Goal: Transaction & Acquisition: Purchase product/service

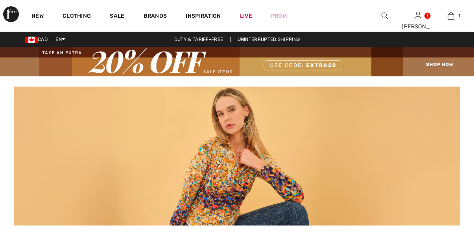
checkbox input "true"
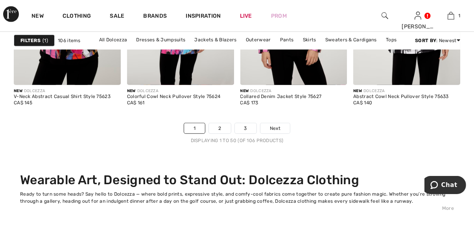
scroll to position [3257, 0]
click at [251, 129] on link "3" at bounding box center [246, 128] width 22 height 10
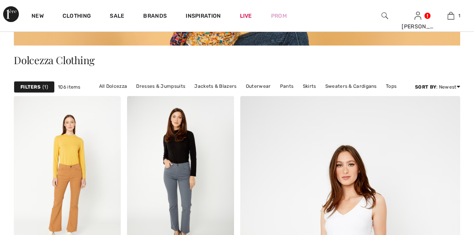
scroll to position [207, 0]
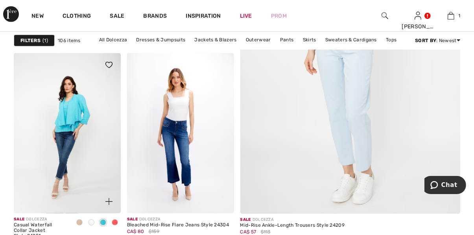
click at [82, 151] on img at bounding box center [67, 133] width 107 height 160
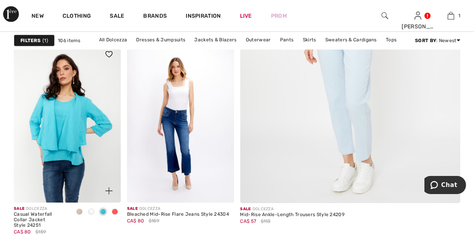
scroll to position [460, 0]
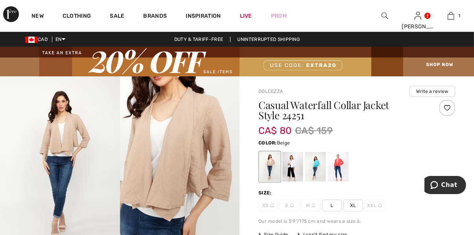
click at [332, 204] on span "L" at bounding box center [332, 205] width 20 height 12
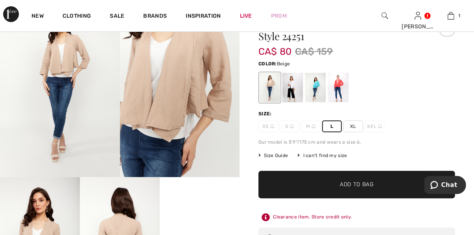
scroll to position [79, 0]
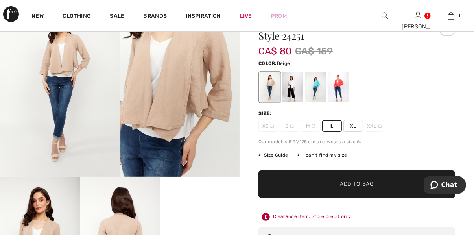
click at [292, 94] on div at bounding box center [292, 86] width 20 height 29
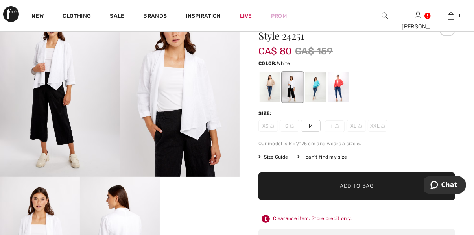
click at [319, 92] on div at bounding box center [315, 86] width 20 height 29
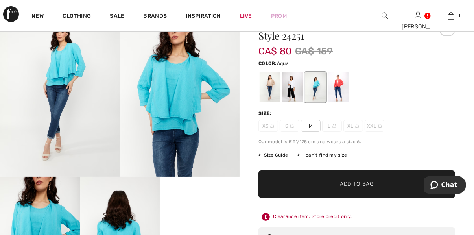
click at [342, 92] on div at bounding box center [338, 86] width 20 height 29
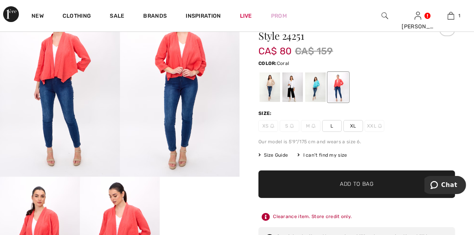
click at [333, 125] on span "L" at bounding box center [332, 126] width 20 height 12
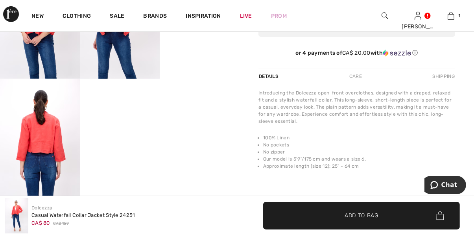
scroll to position [299, 0]
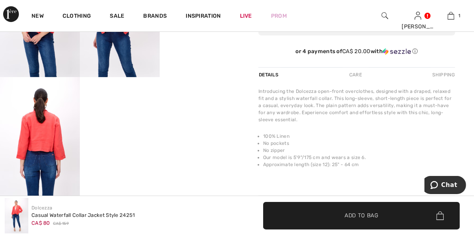
click at [379, 229] on span "✔ Added to Bag Add to Bag" at bounding box center [361, 216] width 197 height 28
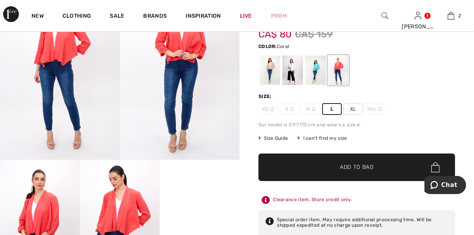
scroll to position [96, 0]
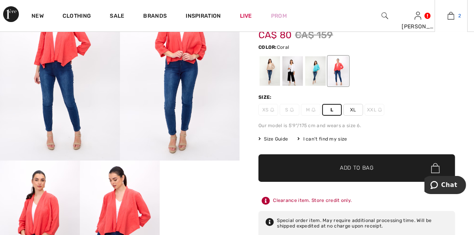
click at [451, 20] on img at bounding box center [451, 15] width 7 height 9
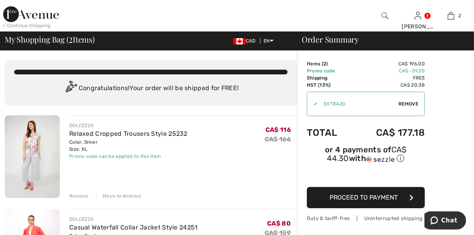
scroll to position [1, 0]
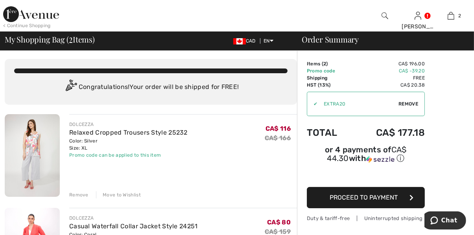
click at [400, 195] on button "Proceed to Payment" at bounding box center [366, 197] width 118 height 21
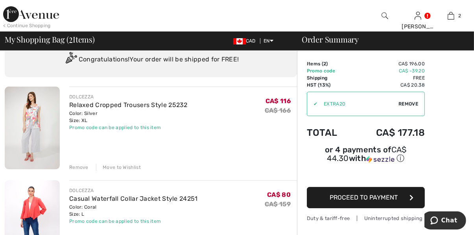
scroll to position [35, 0]
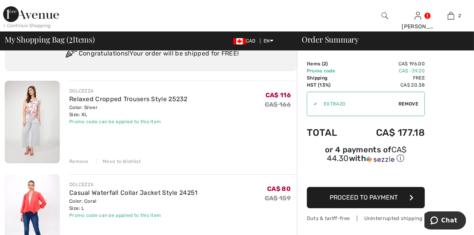
click at [393, 195] on span "Proceed to Payment" at bounding box center [364, 196] width 68 height 7
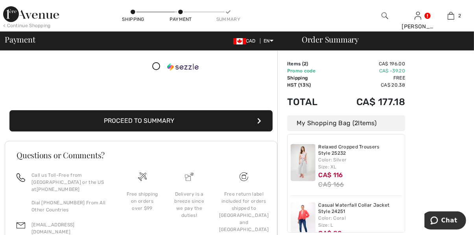
scroll to position [25, 0]
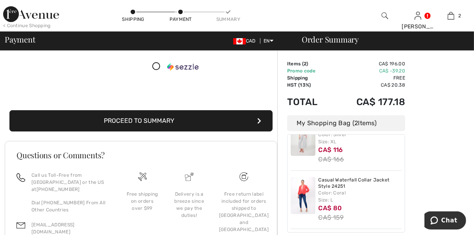
click at [235, 131] on button "Proceed to Summary" at bounding box center [140, 120] width 263 height 21
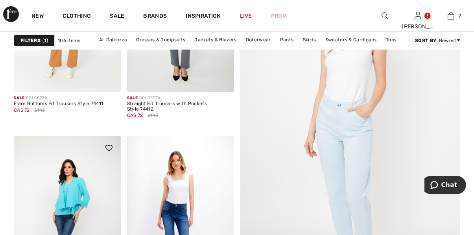
click at [89, 209] on img at bounding box center [67, 216] width 107 height 160
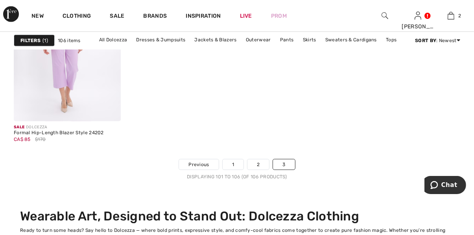
scroll to position [724, 0]
click at [259, 163] on link "2" at bounding box center [258, 164] width 22 height 10
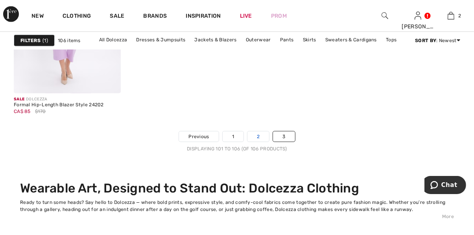
scroll to position [757, 0]
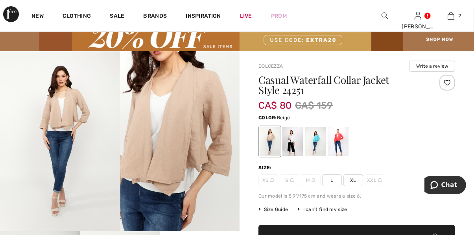
scroll to position [26, 0]
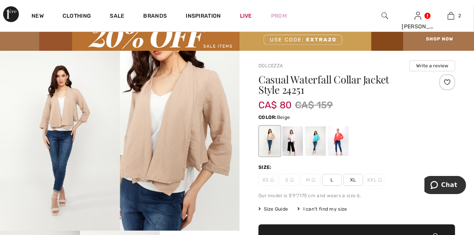
click at [332, 182] on span "L" at bounding box center [332, 180] width 20 height 12
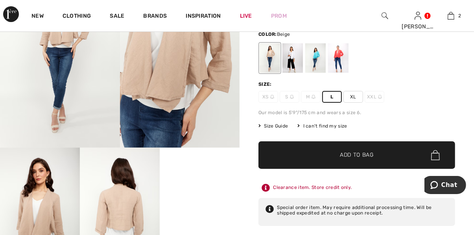
scroll to position [105, 0]
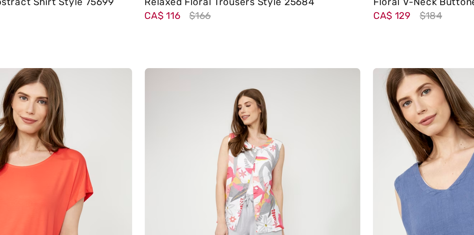
scroll to position [1231, 0]
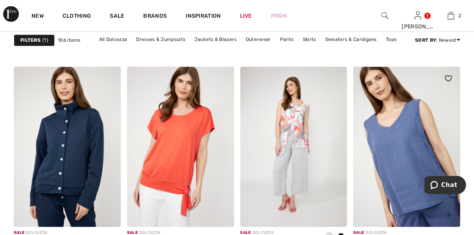
click at [418, 155] on img at bounding box center [406, 147] width 107 height 160
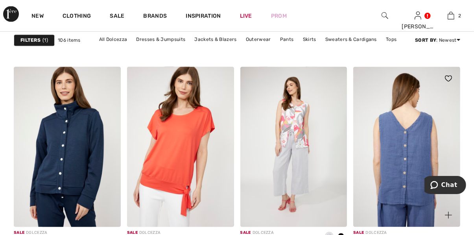
scroll to position [1341, 0]
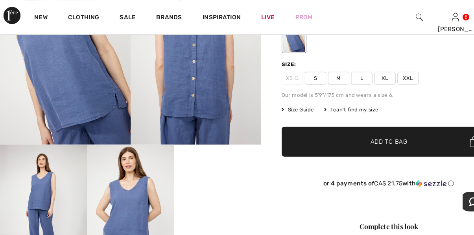
scroll to position [122, 0]
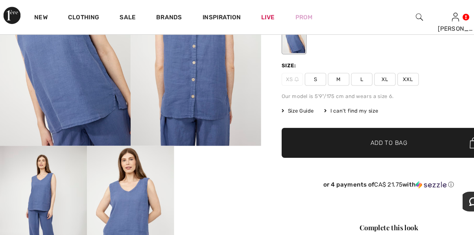
click at [337, 77] on span "L" at bounding box center [332, 73] width 20 height 12
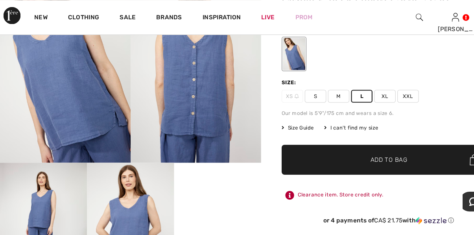
scroll to position [106, 0]
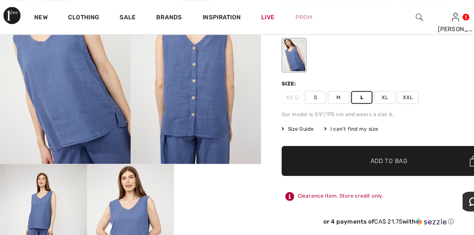
click at [369, 151] on span "Add to Bag" at bounding box center [357, 148] width 34 height 8
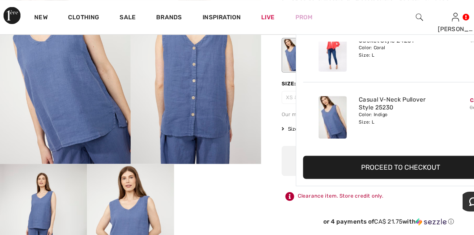
scroll to position [0, 0]
click at [363, 154] on button "Proceed to Checkout" at bounding box center [369, 153] width 183 height 21
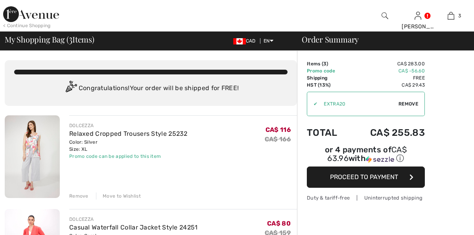
checkbox input "true"
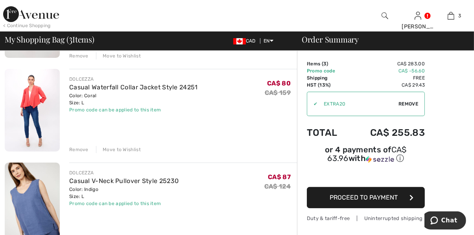
scroll to position [140, 0]
click at [49, 198] on img at bounding box center [32, 203] width 55 height 83
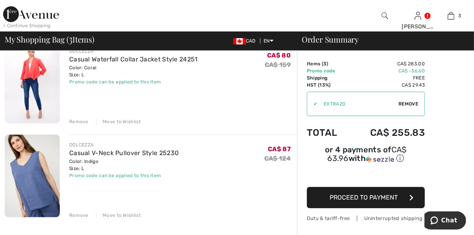
scroll to position [173, 0]
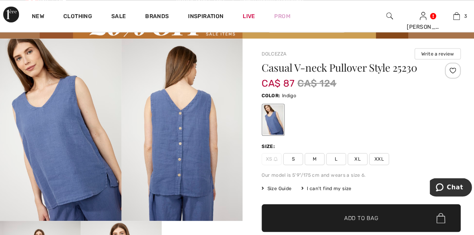
scroll to position [38, 0]
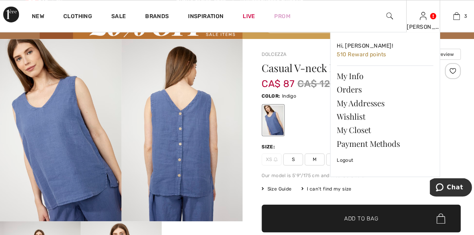
click at [419, 20] on img at bounding box center [417, 15] width 7 height 9
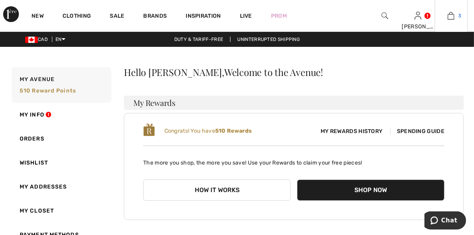
click at [455, 19] on link "3" at bounding box center [451, 15] width 32 height 9
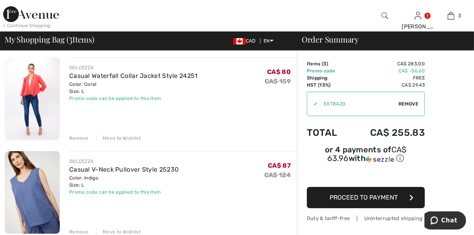
scroll to position [151, 0]
click at [126, 234] on div "Move to Wishlist" at bounding box center [118, 231] width 45 height 7
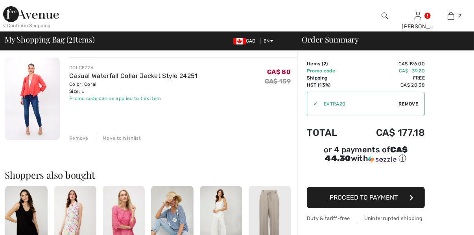
scroll to position [0, 0]
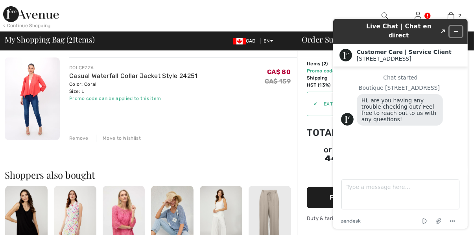
click at [454, 30] on icon "Minimize widget" at bounding box center [456, 32] width 6 height 6
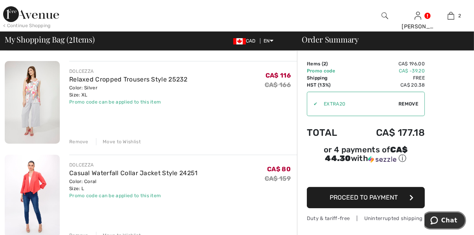
scroll to position [53, 0]
click at [389, 196] on span "Proceed to Payment" at bounding box center [364, 196] width 68 height 7
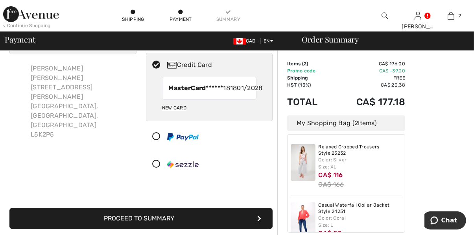
scroll to position [42, 0]
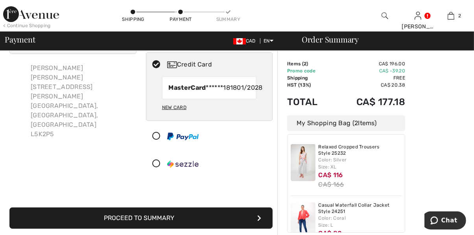
click at [238, 223] on button "Proceed to Summary" at bounding box center [140, 217] width 263 height 21
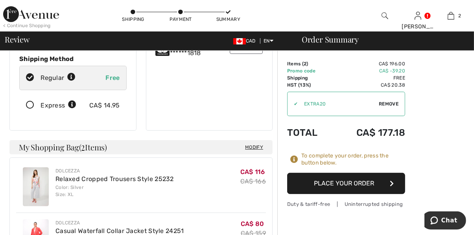
scroll to position [157, 0]
click at [365, 185] on button "Place Your Order" at bounding box center [346, 183] width 118 height 21
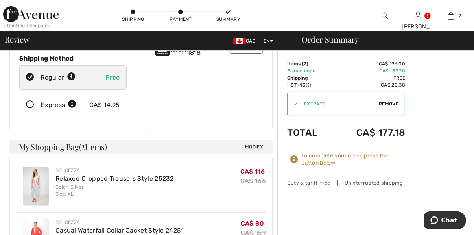
scroll to position [190, 0]
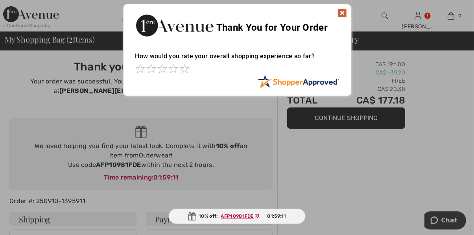
click at [340, 16] on img at bounding box center [341, 12] width 9 height 9
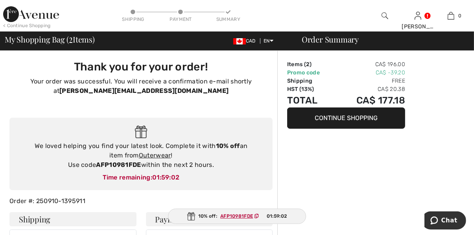
click at [112, 165] on strong "AFP10981FDE" at bounding box center [118, 164] width 45 height 7
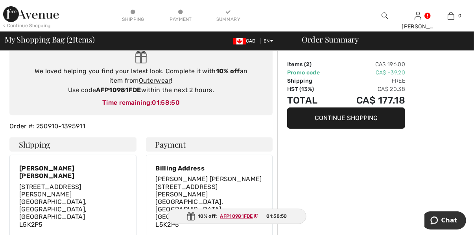
scroll to position [75, 0]
click at [357, 120] on button "Continue Shopping" at bounding box center [346, 117] width 118 height 21
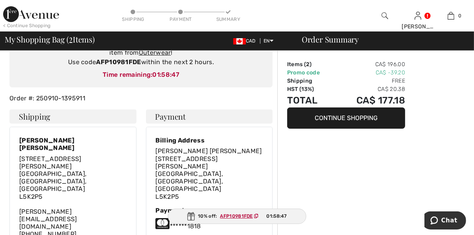
scroll to position [108, 0]
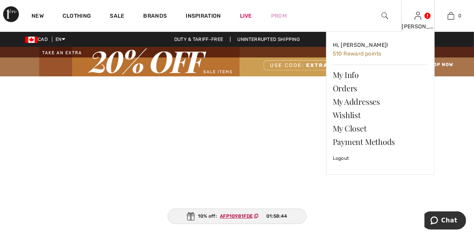
click at [419, 20] on img at bounding box center [417, 15] width 7 height 9
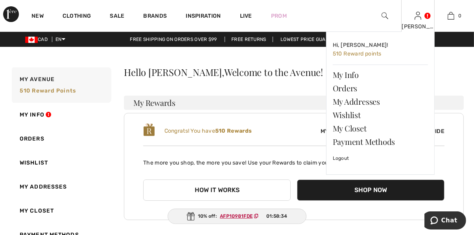
click at [419, 25] on div "[PERSON_NAME]" at bounding box center [418, 26] width 32 height 8
click at [354, 88] on link "Orders" at bounding box center [380, 87] width 95 height 13
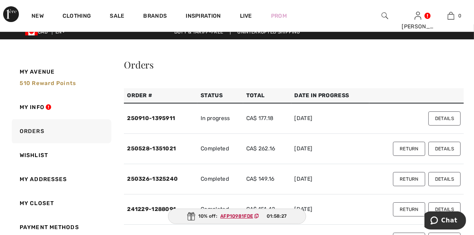
scroll to position [8, 0]
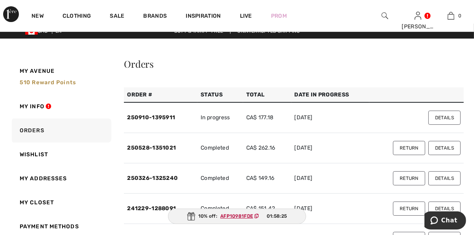
click at [448, 120] on button "Details" at bounding box center [444, 118] width 32 height 14
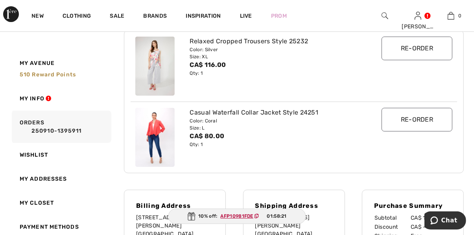
scroll to position [126, 0]
click at [426, 57] on input "Re-order" at bounding box center [416, 49] width 71 height 24
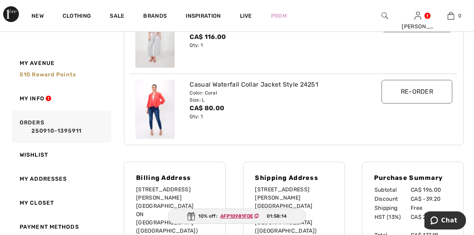
scroll to position [160, 0]
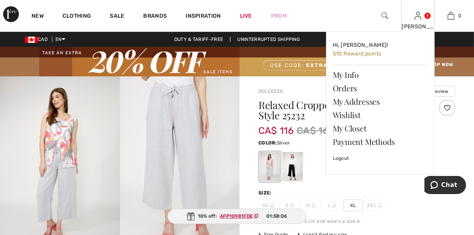
click at [420, 27] on div "[PERSON_NAME]" at bounding box center [418, 26] width 32 height 8
click at [348, 158] on link "Logout" at bounding box center [380, 158] width 95 height 20
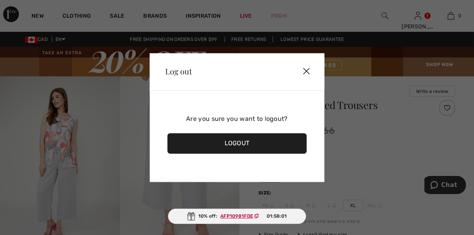
click at [264, 142] on div "Logout" at bounding box center [237, 143] width 140 height 20
